Goal: Check status: Check status

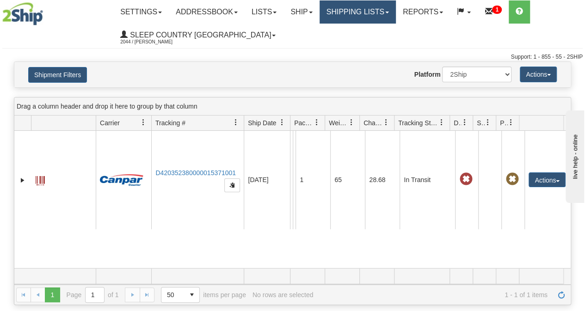
click at [371, 10] on link "Shipping lists" at bounding box center [357, 11] width 76 height 23
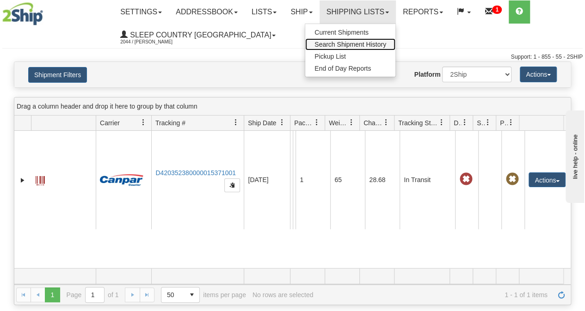
click at [349, 45] on span "Search Shipment History" at bounding box center [350, 44] width 72 height 7
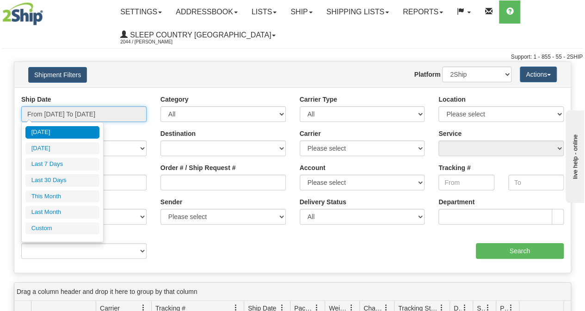
click at [74, 117] on input "From 10/14/2025 To 10/15/2025" at bounding box center [83, 114] width 125 height 16
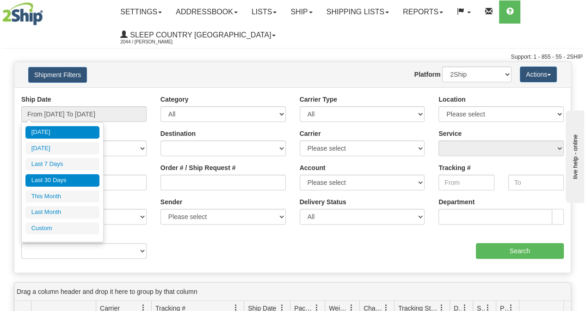
click at [64, 179] on li "Last 30 Days" at bounding box center [62, 180] width 74 height 12
type input "From [DATE] To [DATE]"
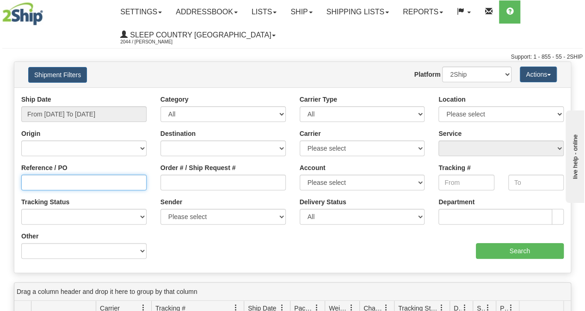
click at [52, 183] on input "Reference / PO" at bounding box center [83, 183] width 125 height 16
paste input "9007I130654*A"
type input "9007I130654"
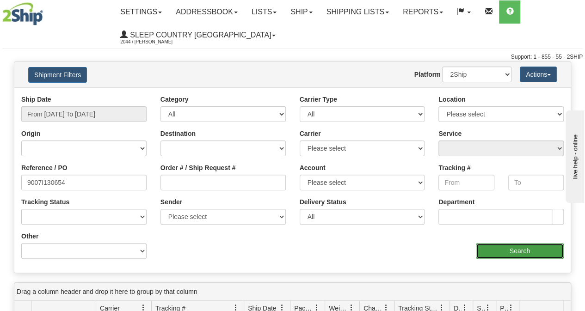
click at [523, 254] on input "Search" at bounding box center [520, 251] width 88 height 16
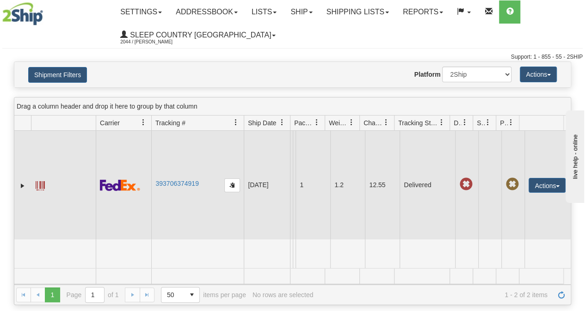
click at [40, 185] on span at bounding box center [40, 185] width 9 height 9
